Goal: Navigation & Orientation: Go to known website

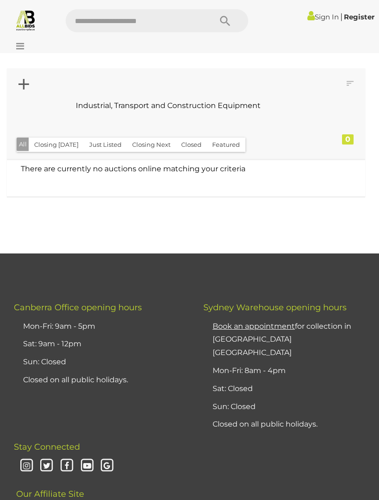
click at [322, 19] on link "Sign In" at bounding box center [322, 16] width 31 height 9
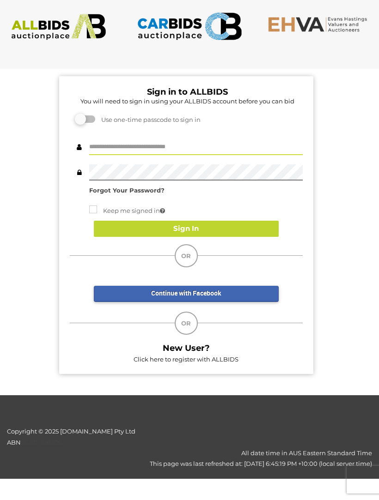
type input "**********"
click at [242, 226] on button "Sign In" at bounding box center [186, 229] width 185 height 16
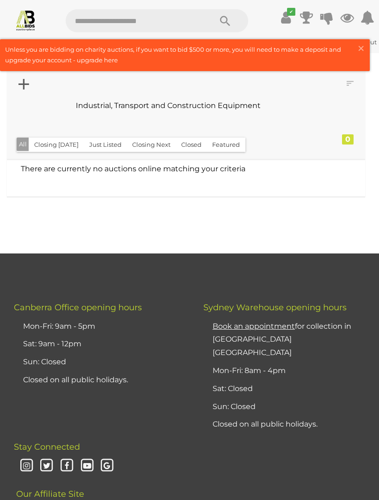
click at [27, 87] on icon at bounding box center [23, 84] width 11 height 18
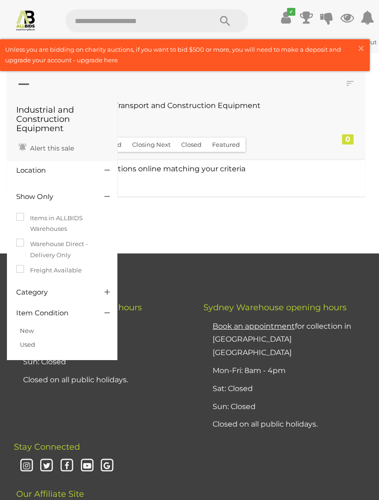
click at [285, 174] on td "There are currently no auctions online matching your criteria" at bounding box center [186, 171] width 358 height 23
click at [289, 191] on div at bounding box center [186, 190] width 358 height 14
click at [272, 221] on div "Industrial and Construction Equipment Alert this sale Location" at bounding box center [186, 160] width 372 height 188
click at [21, 18] on img at bounding box center [26, 20] width 22 height 22
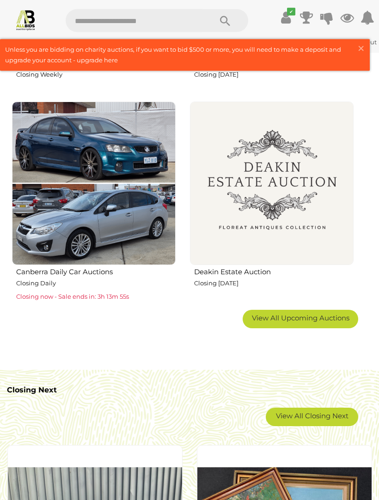
scroll to position [1002, 0]
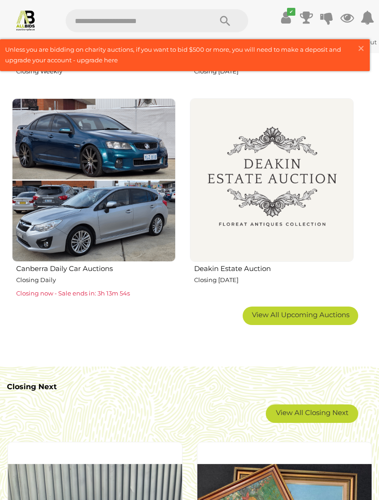
click at [315, 310] on span "View All Upcoming Auctions" at bounding box center [300, 314] width 97 height 9
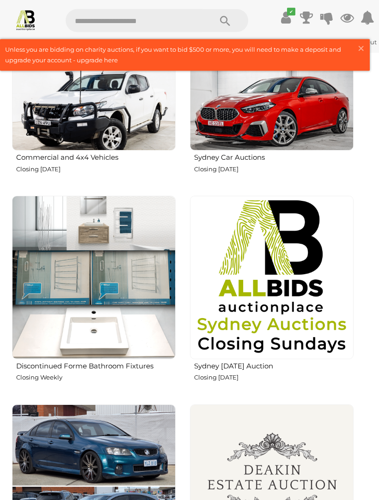
scroll to position [696, 0]
click at [314, 219] on img at bounding box center [272, 278] width 164 height 164
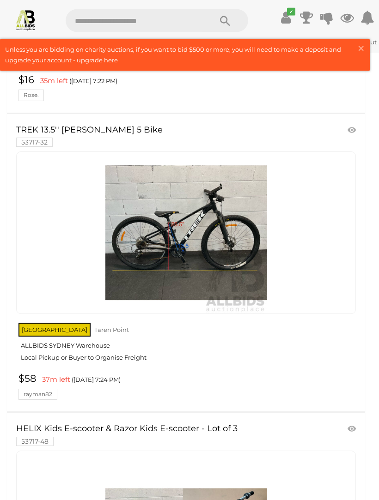
scroll to position [3626, 0]
click at [256, 228] on img at bounding box center [186, 233] width 162 height 162
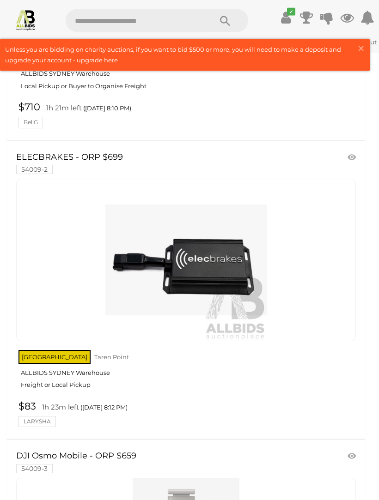
scroll to position [12973, 0]
click at [266, 216] on link at bounding box center [185, 260] width 339 height 163
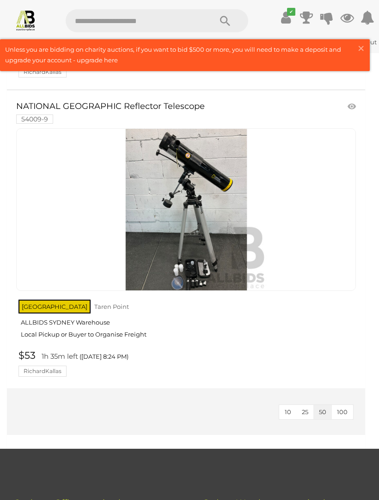
scroll to position [14829, 0]
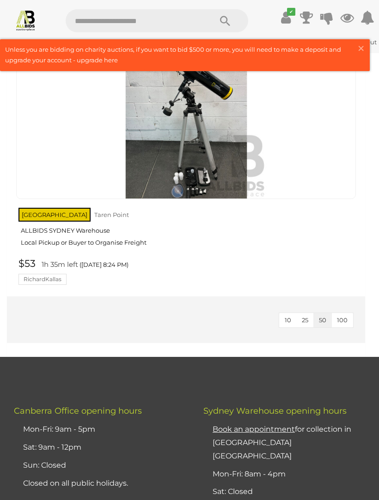
click at [352, 313] on button "100" at bounding box center [342, 320] width 22 height 14
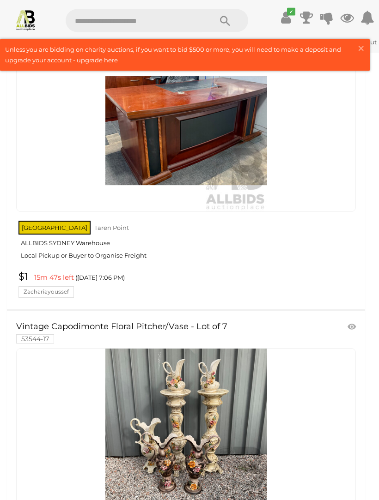
scroll to position [1308, 0]
click at [22, 13] on img at bounding box center [26, 20] width 22 height 22
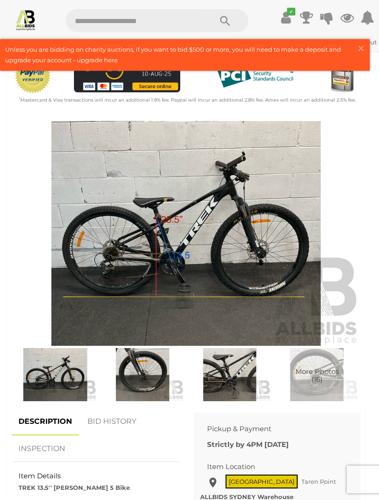
scroll to position [258, 0]
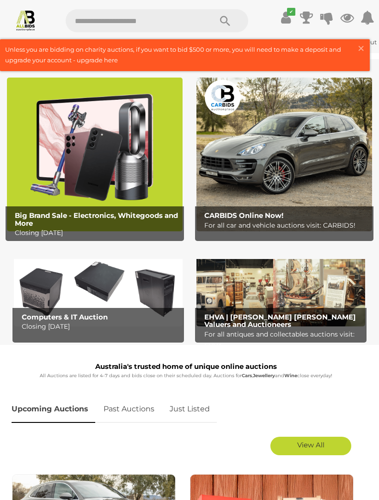
click at [202, 23] on button "Search" at bounding box center [225, 20] width 46 height 23
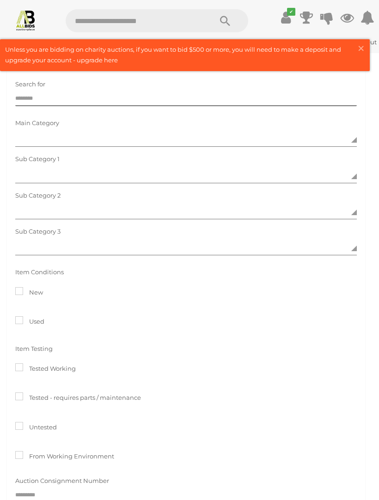
click at [189, 17] on input "text" at bounding box center [134, 20] width 137 height 23
type input "*****"
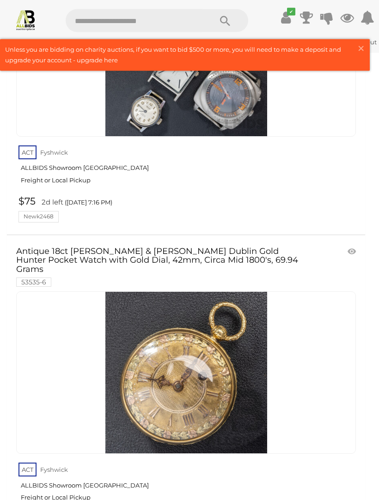
scroll to position [3569, 0]
click at [247, 323] on link at bounding box center [185, 372] width 339 height 163
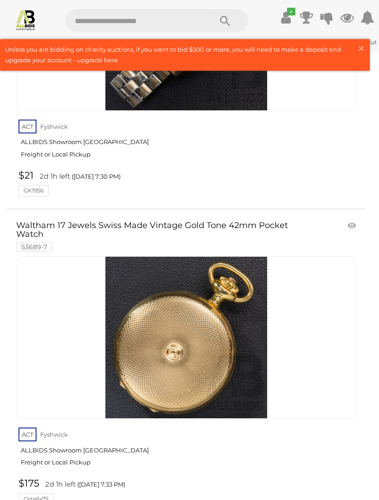
scroll to position [5716, 0]
click at [244, 297] on img at bounding box center [186, 338] width 162 height 162
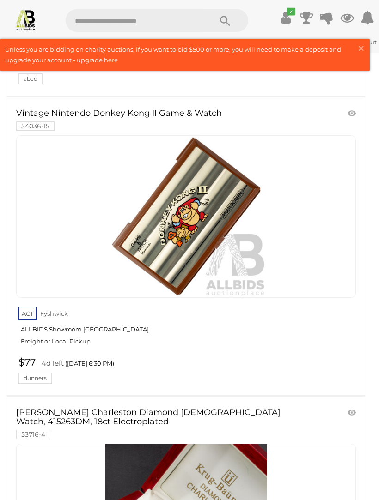
scroll to position [8891, 0]
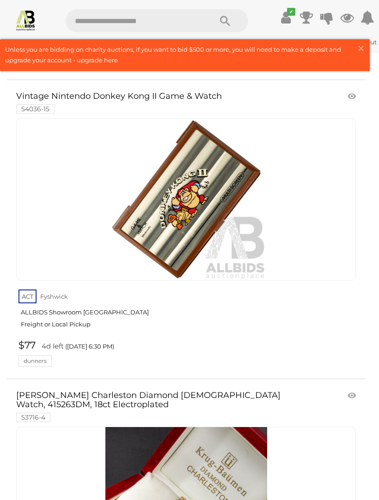
click at [221, 147] on img at bounding box center [186, 200] width 162 height 162
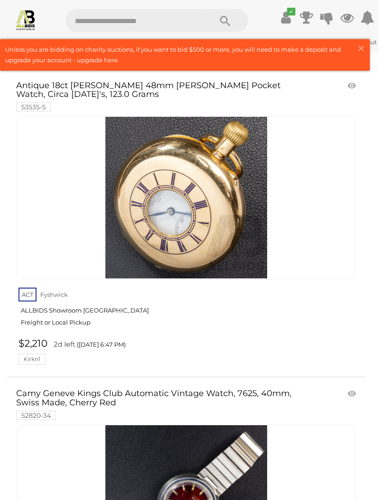
scroll to position [13182, 0]
click at [251, 170] on img at bounding box center [186, 198] width 162 height 162
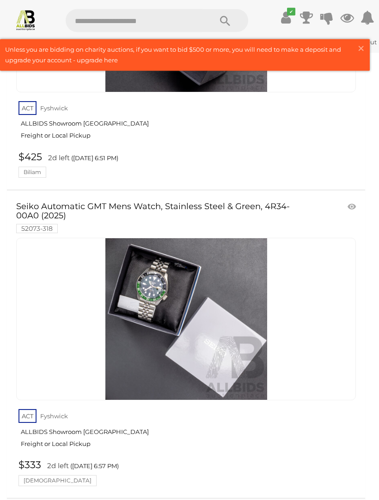
scroll to position [14294, 0]
click at [256, 278] on img at bounding box center [186, 319] width 162 height 162
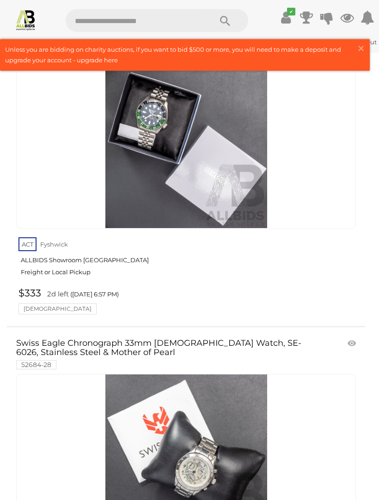
scroll to position [14471, 0]
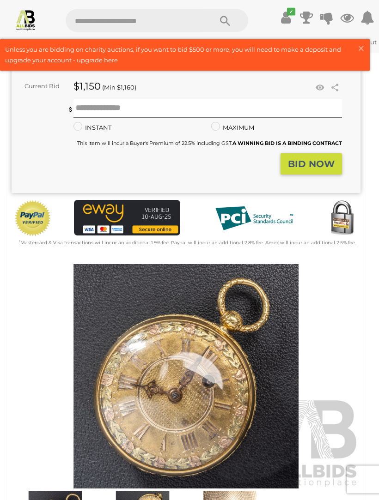
click at [264, 326] on img at bounding box center [186, 377] width 349 height 225
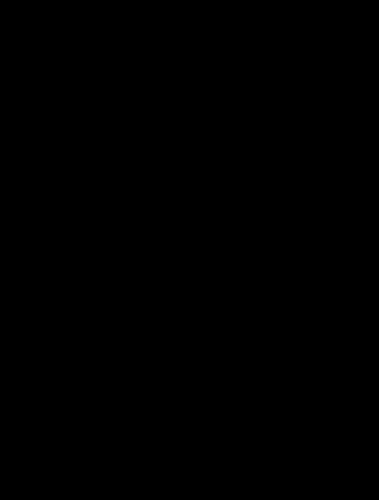
scroll to position [147, 0]
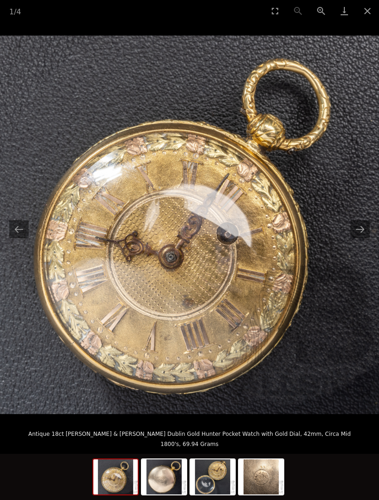
click at [366, 238] on button "Next slide" at bounding box center [359, 229] width 19 height 18
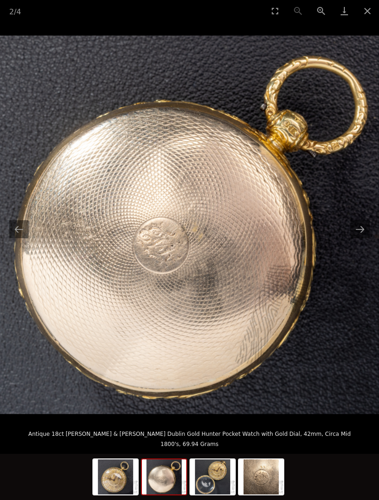
click at [365, 238] on button "Next slide" at bounding box center [359, 229] width 19 height 18
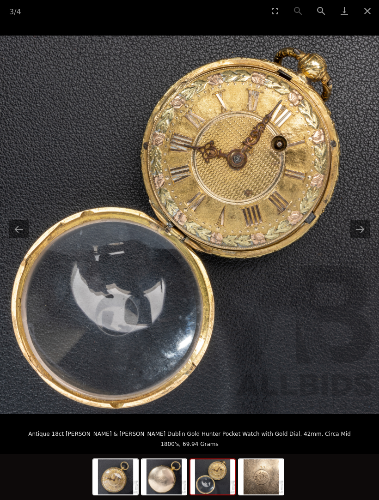
click at [358, 238] on button "Next slide" at bounding box center [359, 229] width 19 height 18
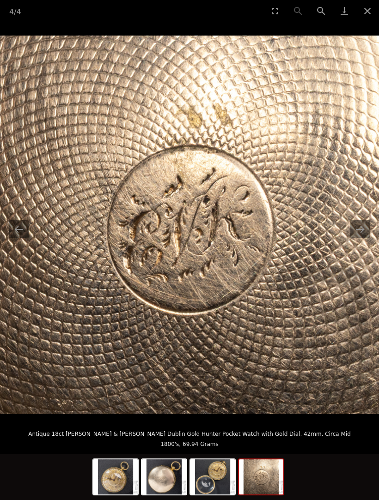
click at [364, 238] on button "Next slide" at bounding box center [359, 229] width 19 height 18
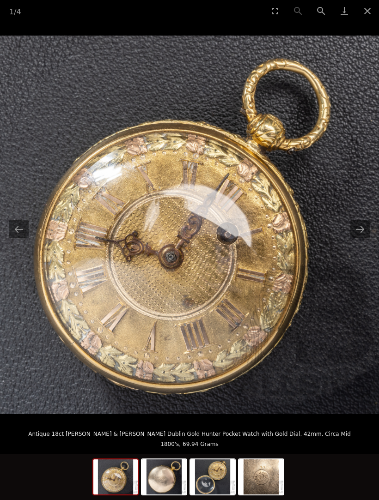
click at [364, 238] on button "Next slide" at bounding box center [359, 229] width 19 height 18
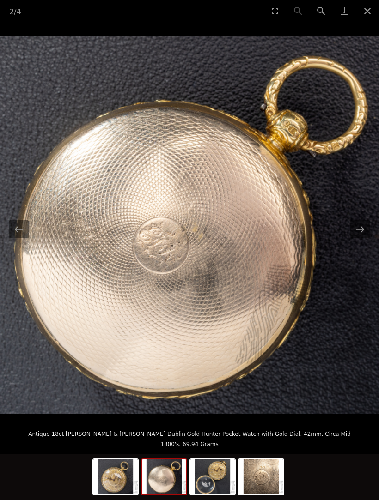
click at [363, 238] on button "Next slide" at bounding box center [359, 229] width 19 height 18
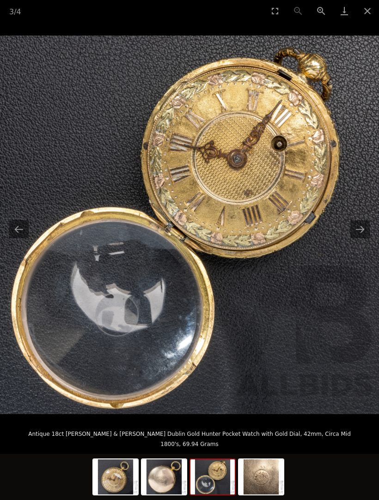
click at [364, 237] on button "Next slide" at bounding box center [359, 229] width 19 height 18
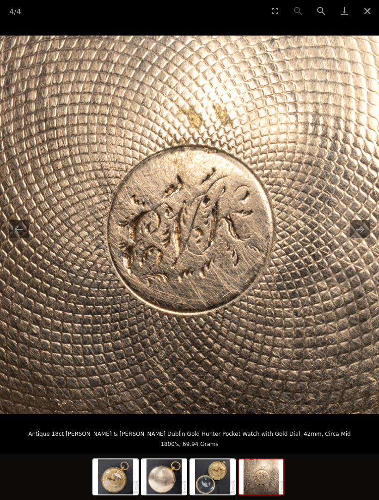
click at [363, 238] on button "Next slide" at bounding box center [359, 229] width 19 height 18
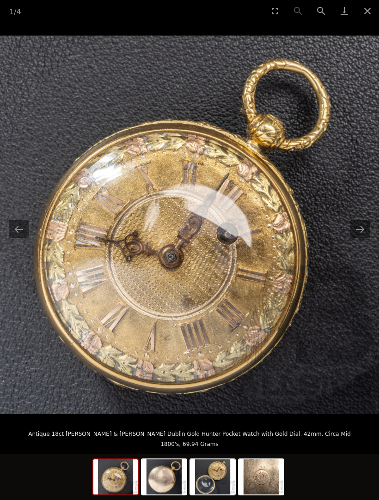
click at [363, 238] on button "Next slide" at bounding box center [359, 229] width 19 height 18
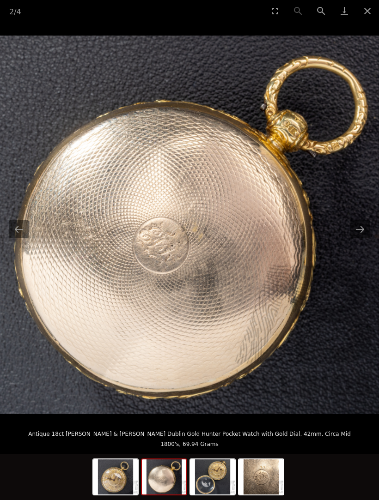
click at [369, 11] on button "Close gallery" at bounding box center [367, 11] width 23 height 22
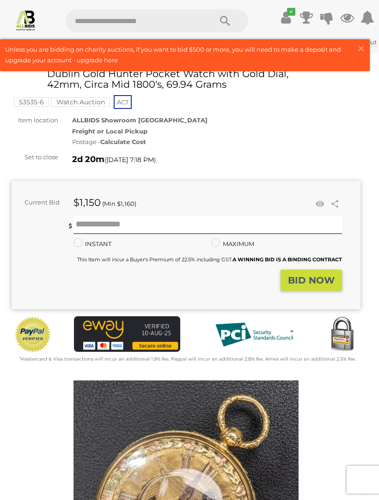
scroll to position [25, 0]
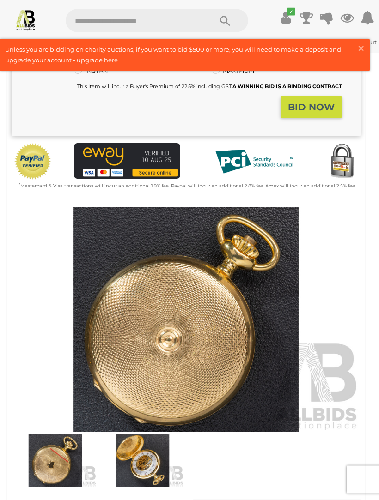
scroll to position [193, 0]
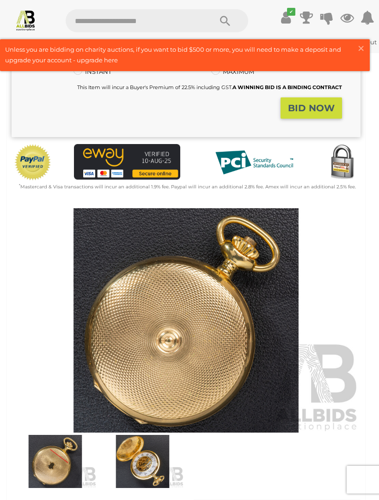
click at [162, 455] on img at bounding box center [142, 461] width 83 height 53
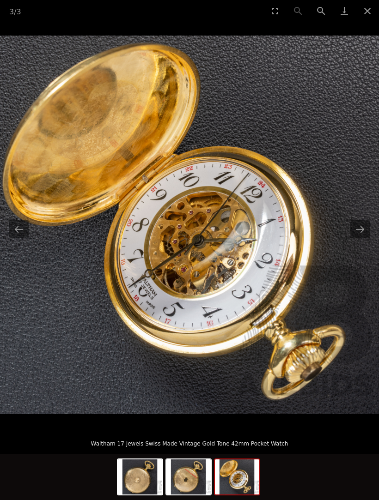
click at [366, 238] on button "Next slide" at bounding box center [359, 229] width 19 height 18
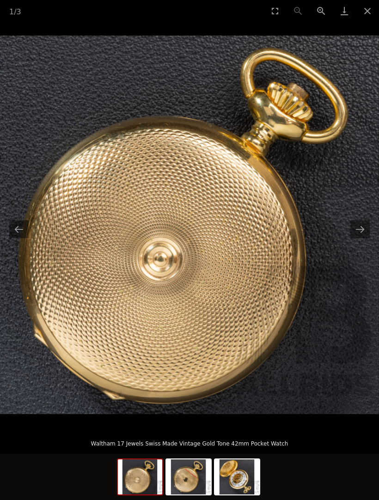
click at [367, 238] on button "Next slide" at bounding box center [359, 229] width 19 height 18
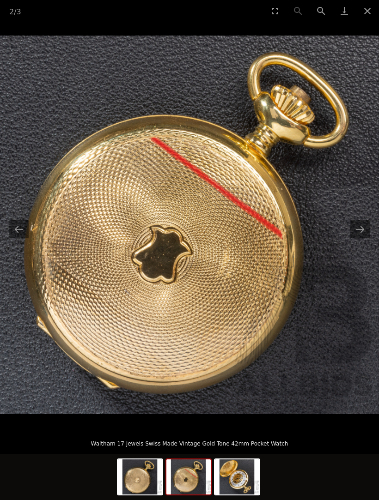
click at [368, 17] on button "Close gallery" at bounding box center [367, 11] width 23 height 22
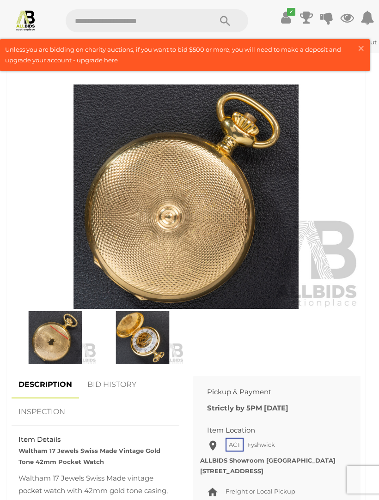
scroll to position [316, 0]
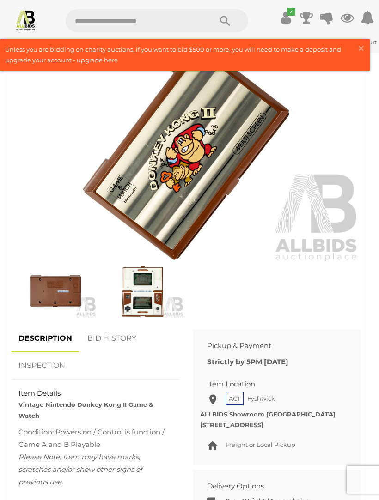
scroll to position [352, 0]
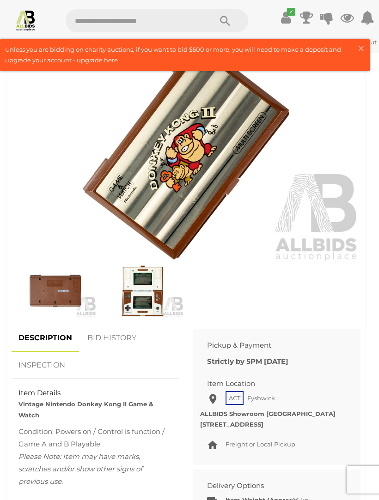
click at [145, 291] on img at bounding box center [142, 291] width 83 height 53
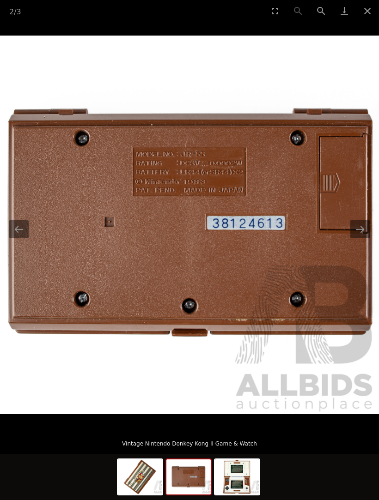
scroll to position [322, 0]
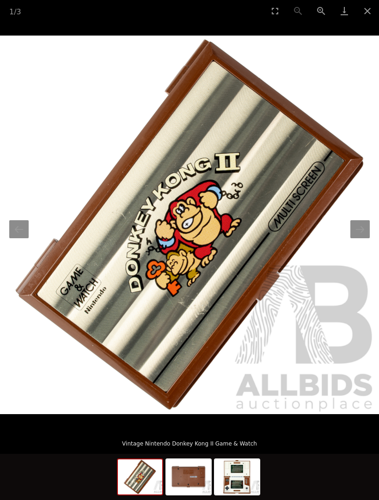
click at [373, 13] on button "Close gallery" at bounding box center [367, 11] width 23 height 22
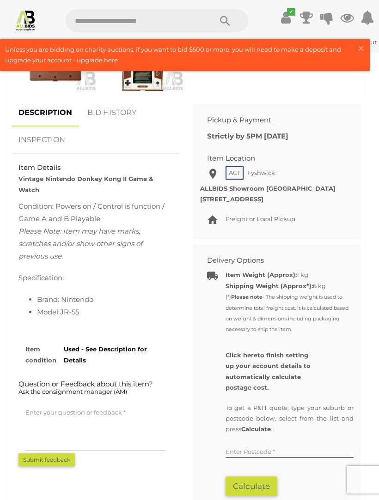
scroll to position [552, 0]
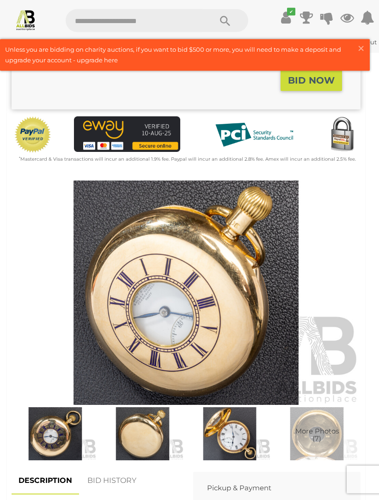
scroll to position [232, 0]
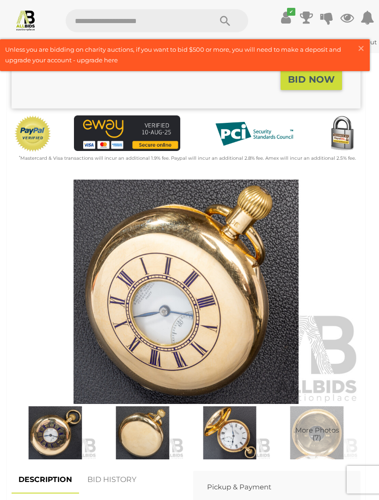
click at [233, 206] on img at bounding box center [186, 292] width 349 height 225
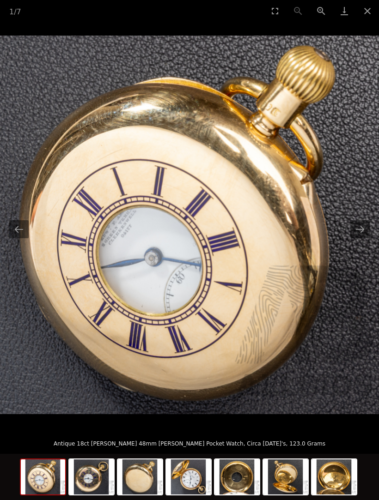
click at [364, 237] on button "Next slide" at bounding box center [359, 229] width 19 height 18
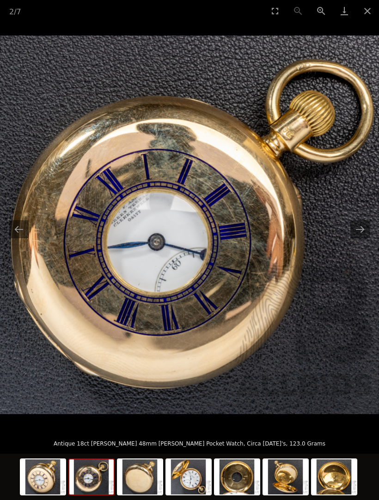
click at [357, 236] on button "Next slide" at bounding box center [359, 229] width 19 height 18
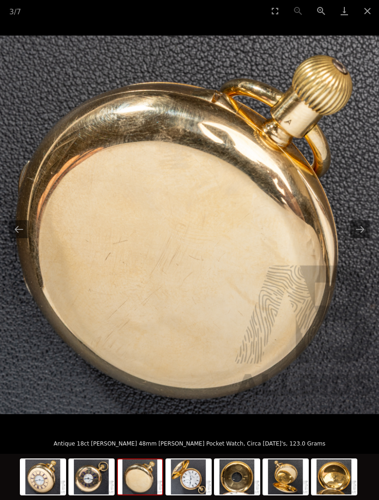
click at [359, 238] on button "Next slide" at bounding box center [359, 229] width 19 height 18
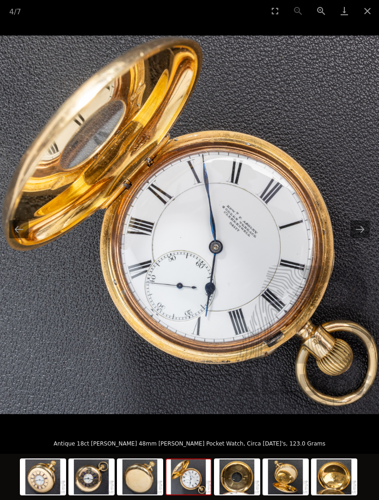
click at [363, 238] on button "Next slide" at bounding box center [359, 229] width 19 height 18
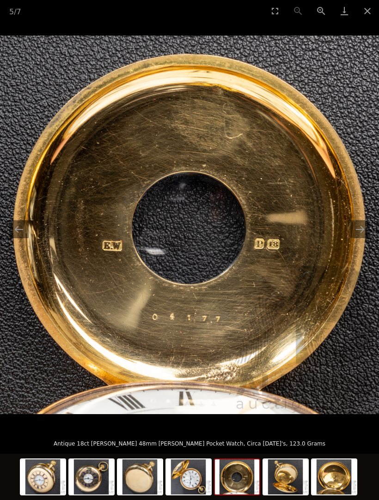
click at [360, 237] on button "Next slide" at bounding box center [359, 229] width 19 height 18
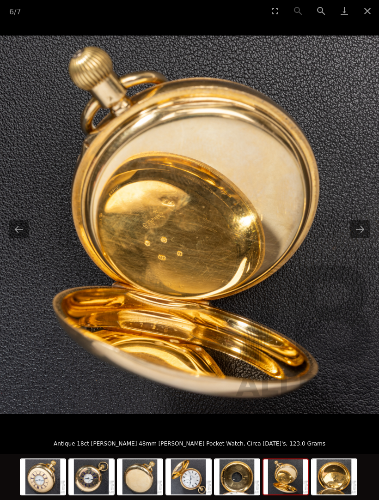
click at [361, 238] on button "Next slide" at bounding box center [359, 229] width 19 height 18
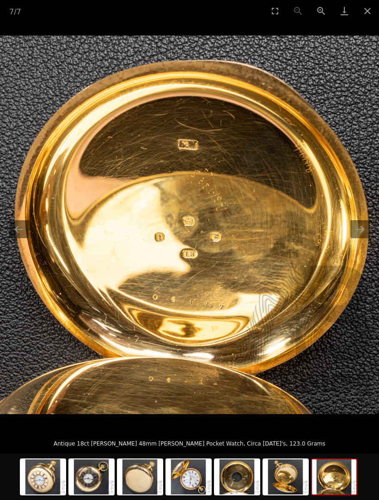
click at [367, 17] on button "Close gallery" at bounding box center [367, 11] width 23 height 22
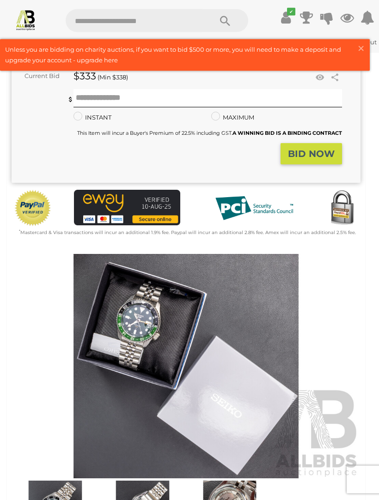
click at [279, 316] on img at bounding box center [186, 367] width 349 height 225
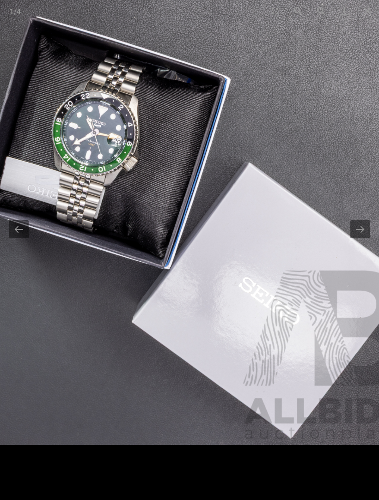
click at [369, 233] on button "Next slide" at bounding box center [359, 229] width 19 height 18
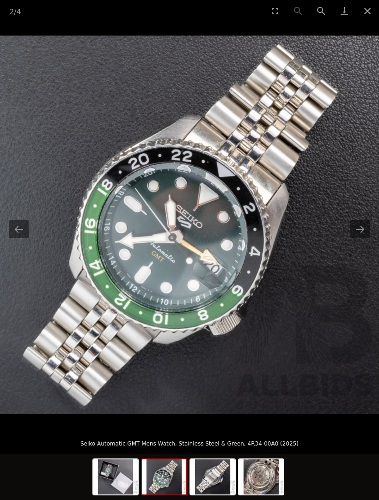
click at [364, 236] on button "Next slide" at bounding box center [359, 229] width 19 height 18
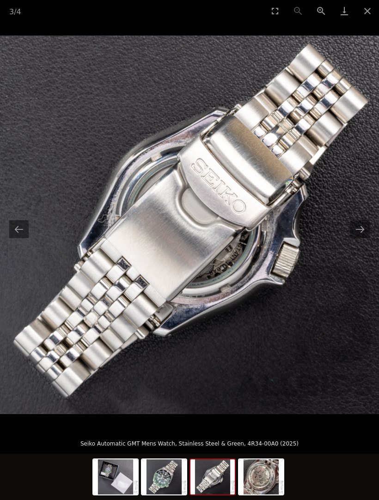
click at [363, 238] on button "Next slide" at bounding box center [359, 229] width 19 height 18
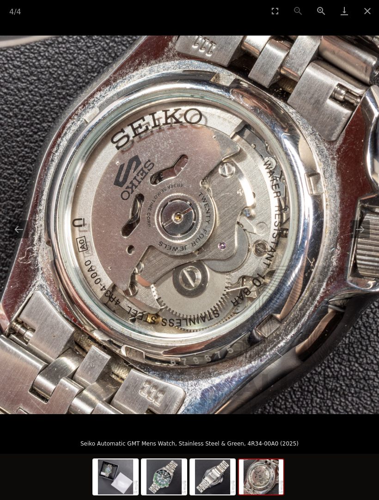
click at [364, 237] on button "Next slide" at bounding box center [359, 229] width 19 height 18
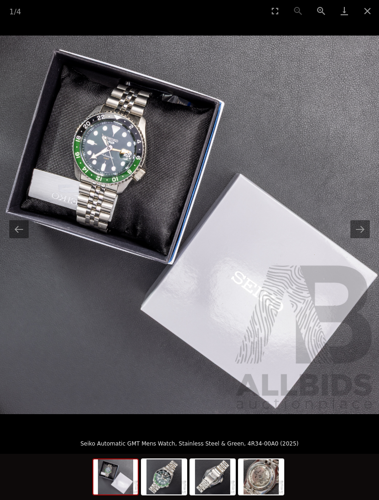
click at [365, 238] on button "Next slide" at bounding box center [359, 229] width 19 height 18
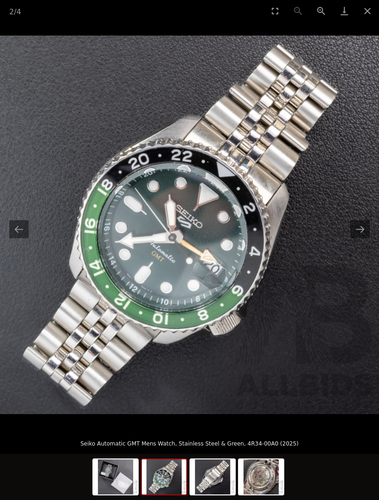
click at [367, 238] on button "Next slide" at bounding box center [359, 229] width 19 height 18
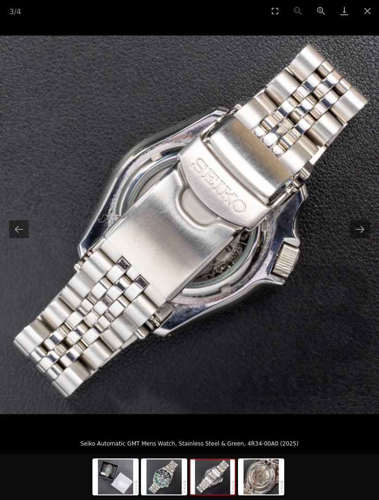
click at [369, 5] on button "Close gallery" at bounding box center [367, 11] width 23 height 22
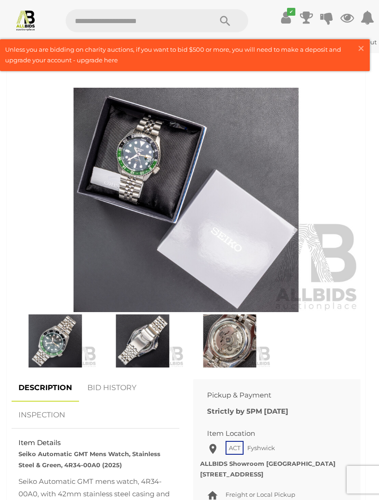
scroll to position [314, 0]
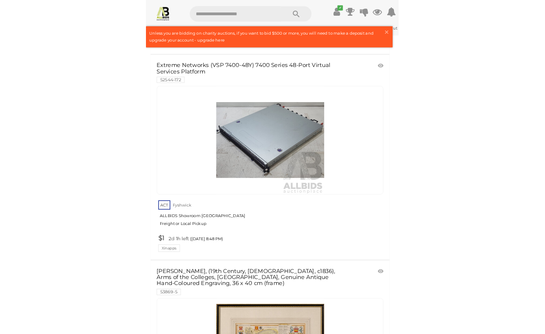
scroll to position [17458, 0]
